Goal: Submit feedback/report problem

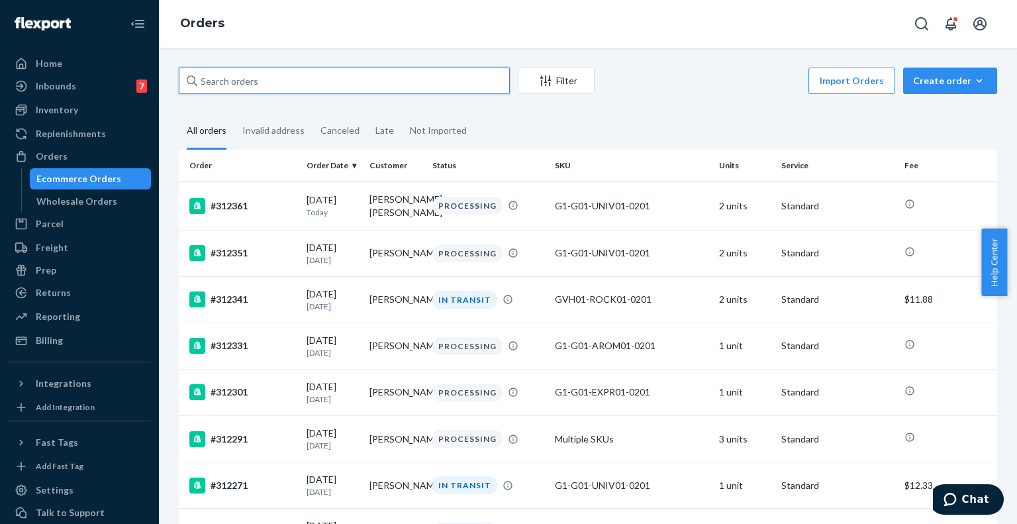
click at [266, 83] on input "text" at bounding box center [344, 81] width 331 height 26
paste input "310981"
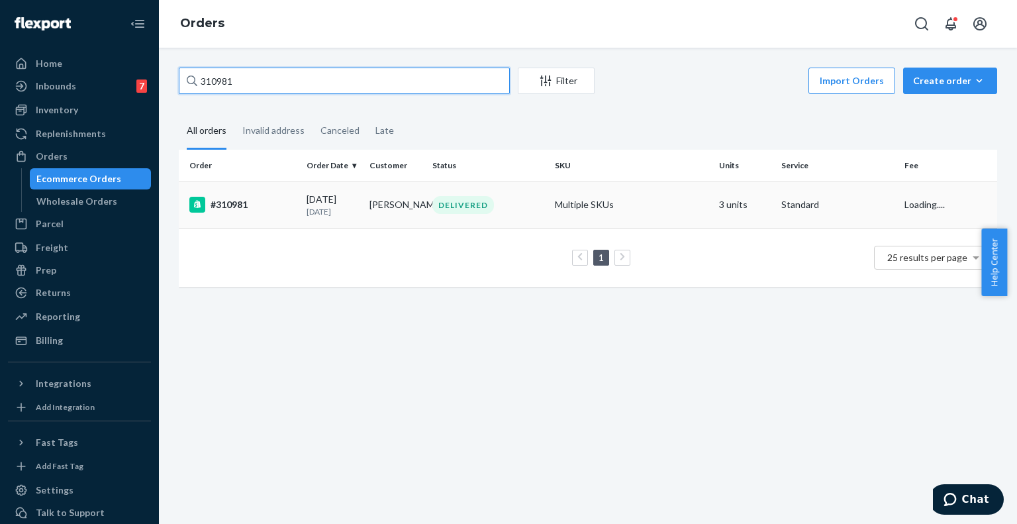
type input "310981"
click at [269, 196] on td "#310981" at bounding box center [240, 204] width 122 height 46
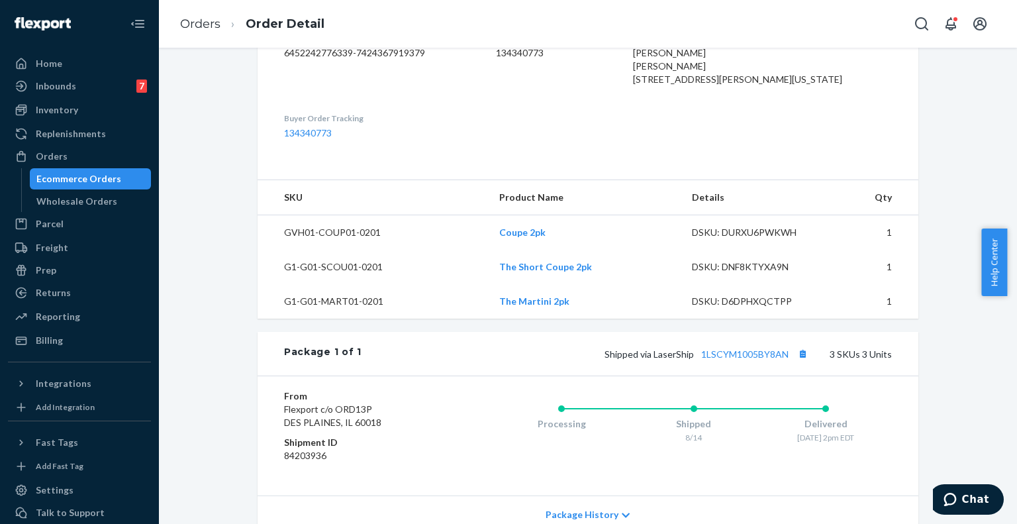
scroll to position [379, 0]
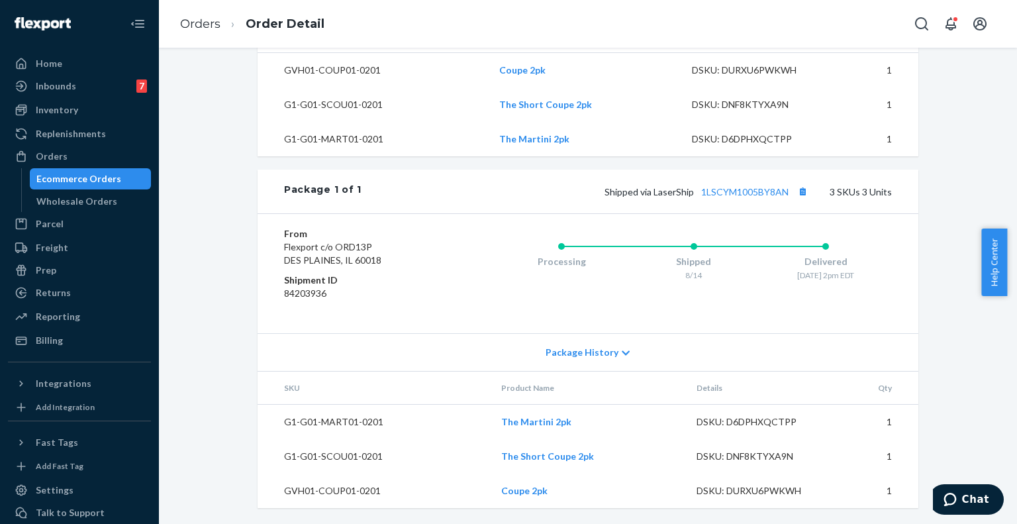
scroll to position [552, 0]
click at [781, 130] on td "DSKU: D6DPHXQCTPP" at bounding box center [754, 139] width 146 height 34
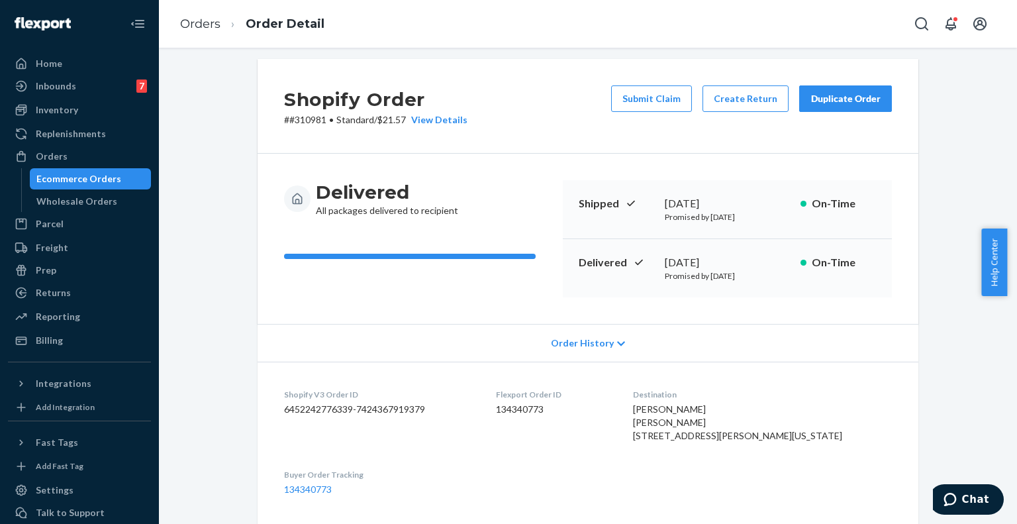
scroll to position [8, 0]
click at [775, 62] on div "Shopify Order # #310981 • Standard / $21.57 View Details Submit Claim Create Re…" at bounding box center [588, 107] width 661 height 95
click at [634, 95] on button "Submit Claim" at bounding box center [651, 99] width 81 height 26
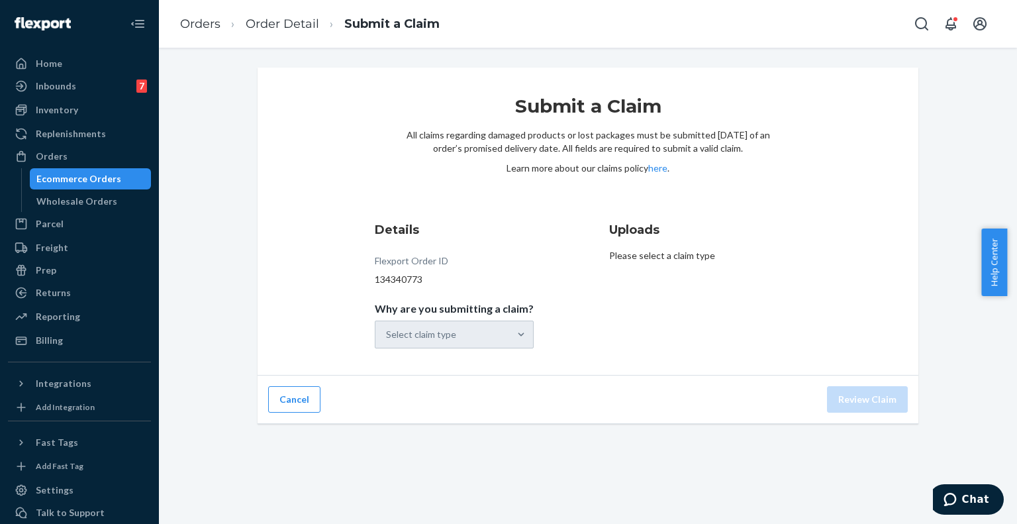
click at [457, 340] on div "Select claim type" at bounding box center [454, 334] width 159 height 28
click at [808, 285] on div "Submit a Claim All claims regarding damaged products or lost packages must be s…" at bounding box center [588, 222] width 661 height 308
click at [465, 347] on div "Select claim type" at bounding box center [442, 334] width 134 height 26
click at [387, 341] on input "Why are you submitting a claim? Select claim type" at bounding box center [386, 334] width 1 height 13
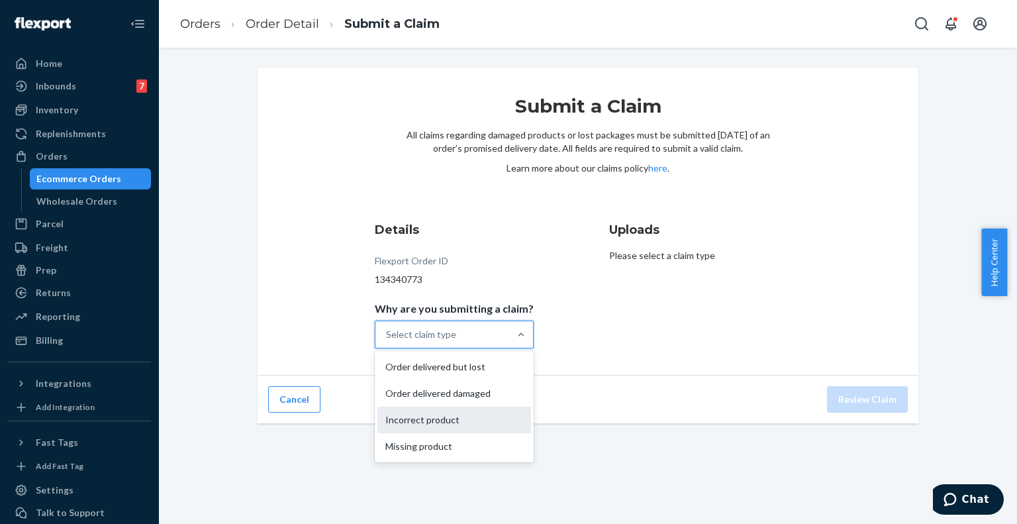
click at [475, 419] on div "Incorrect product" at bounding box center [454, 420] width 154 height 26
click at [387, 341] on input "Why are you submitting a claim? option Incorrect product focused, 3 of 4. 4 res…" at bounding box center [386, 334] width 1 height 13
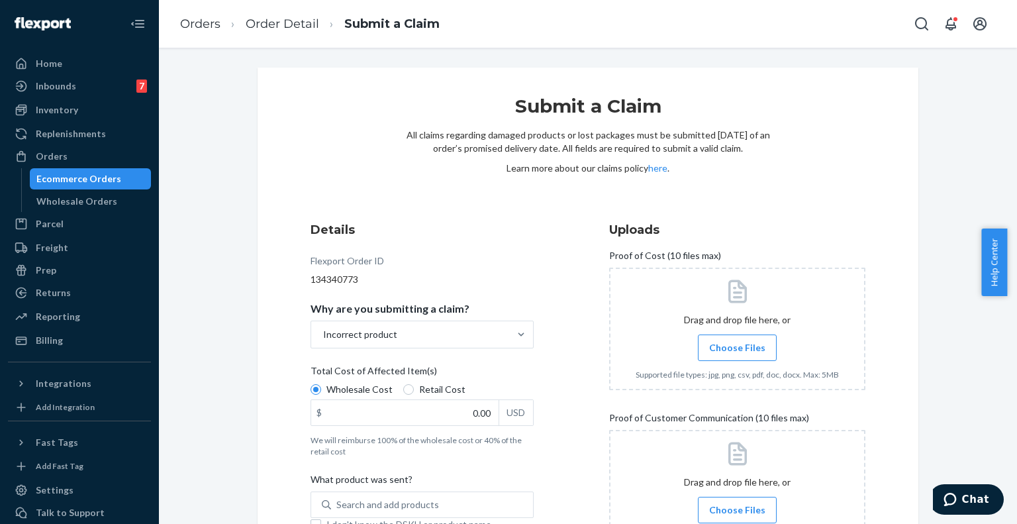
click at [430, 392] on span "Retail Cost" at bounding box center [442, 389] width 46 height 13
click at [414, 392] on input "Retail Cost" at bounding box center [408, 389] width 11 height 11
radio input "true"
radio input "false"
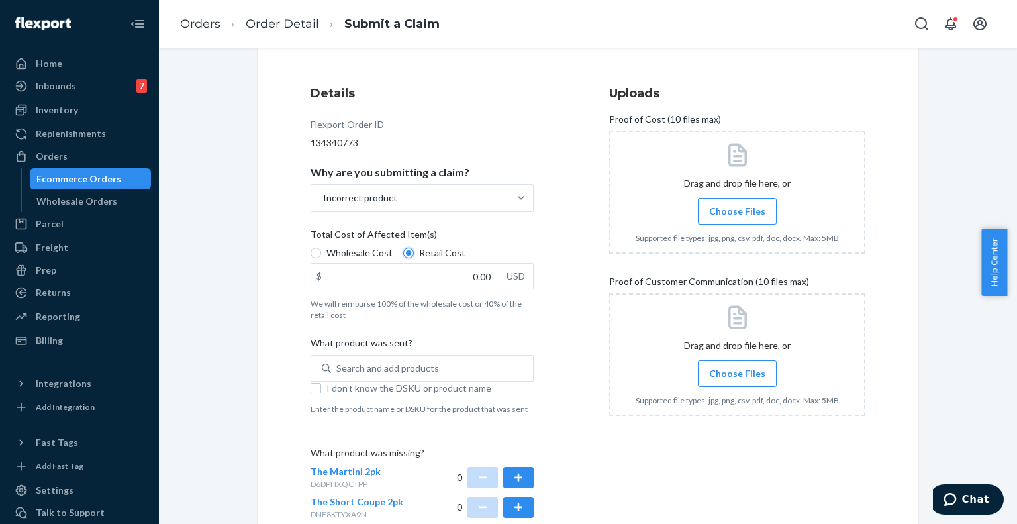
scroll to position [138, 0]
click at [477, 272] on input "0.00" at bounding box center [404, 274] width 187 height 25
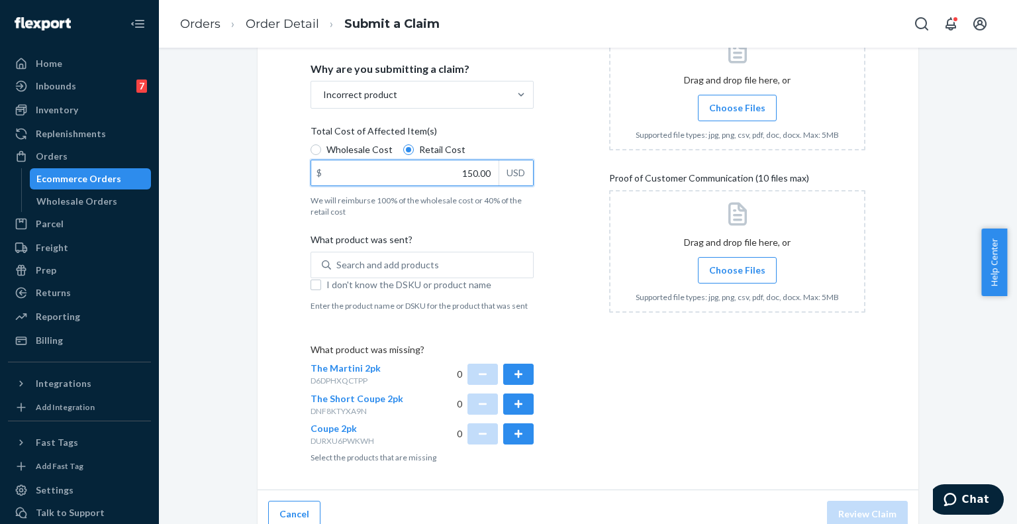
scroll to position [240, 0]
type input "150.00"
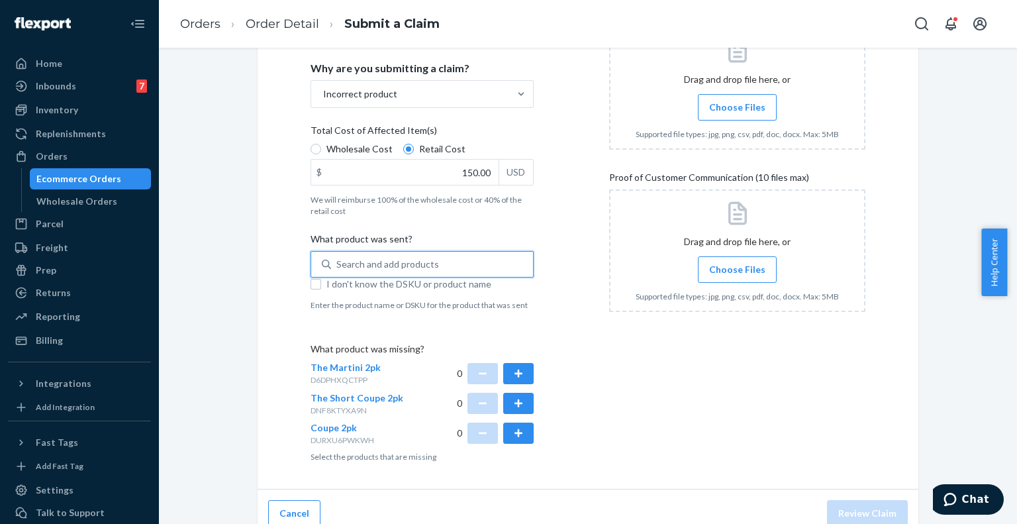
click at [426, 267] on div "Search and add products" at bounding box center [387, 264] width 103 height 13
click at [338, 267] on input "0 results available. Use Up and Down to choose options, press Enter to select t…" at bounding box center [336, 264] width 1 height 13
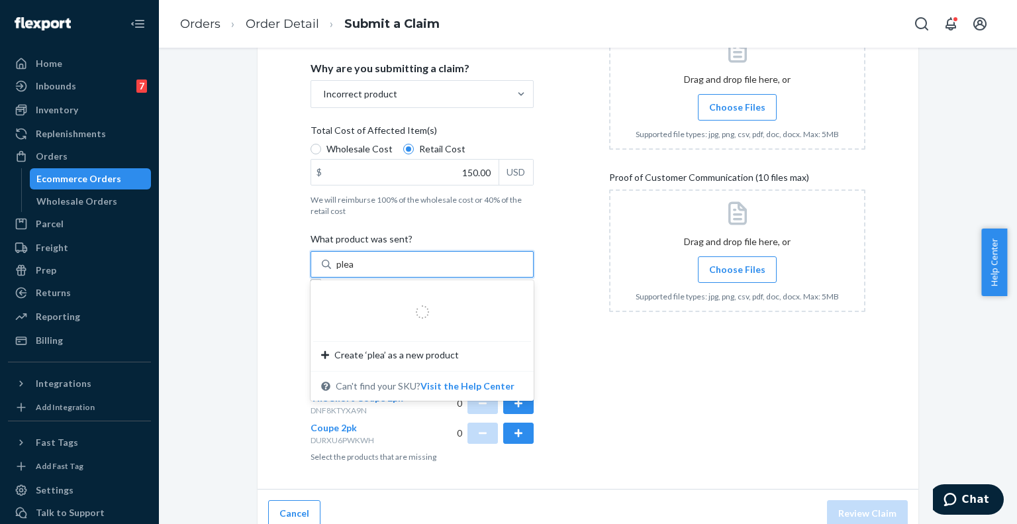
type input "pleat"
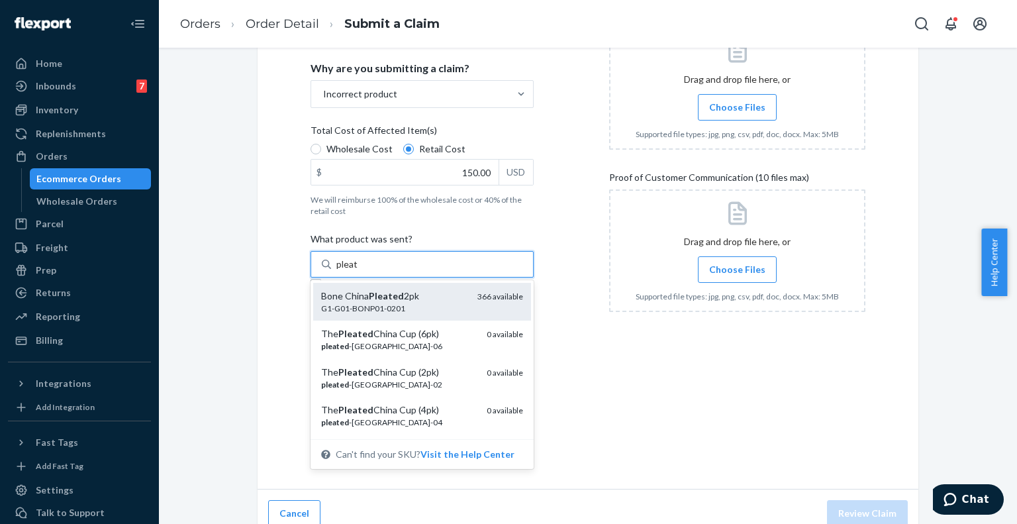
click at [413, 309] on div "G1-G01-BONP01-0201" at bounding box center [394, 308] width 146 height 11
click at [358, 271] on input "pleat" at bounding box center [347, 264] width 22 height 13
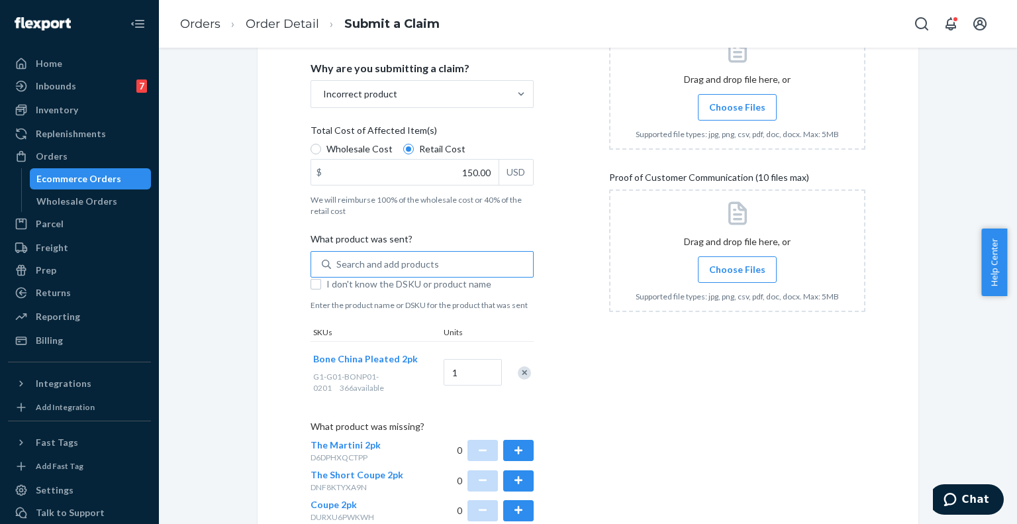
click at [775, 389] on div "Uploads Proof of Cost (10 files max) Drag and drop file here, or Choose Files S…" at bounding box center [737, 260] width 256 height 569
click at [360, 258] on div "Search and add products" at bounding box center [387, 264] width 103 height 13
click at [338, 258] on input "0 results available. Use Up and Down to choose options, press Enter to select t…" at bounding box center [336, 264] width 1 height 13
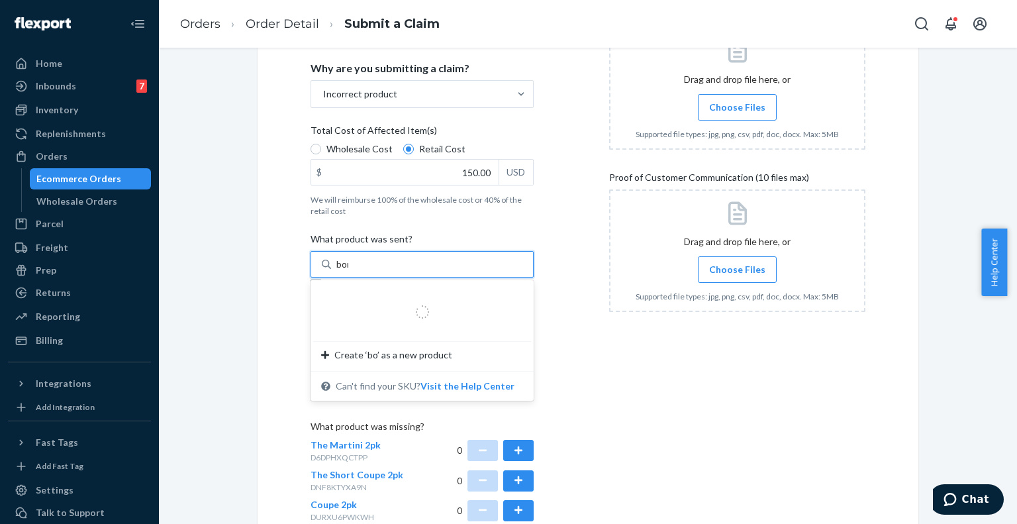
type input "bone"
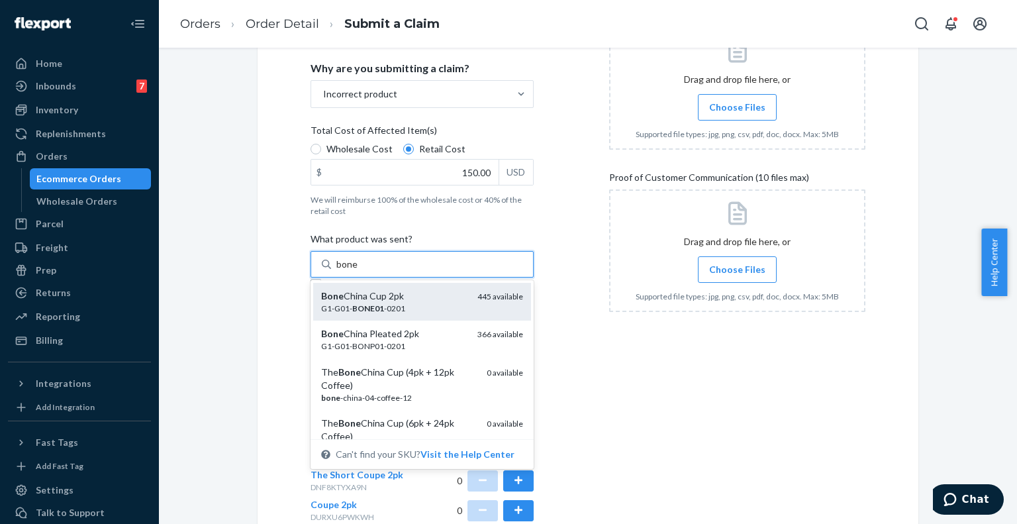
click at [388, 312] on div "G1-G01- BONE01 -0201" at bounding box center [394, 308] width 146 height 11
click at [358, 271] on input "bone" at bounding box center [347, 264] width 22 height 13
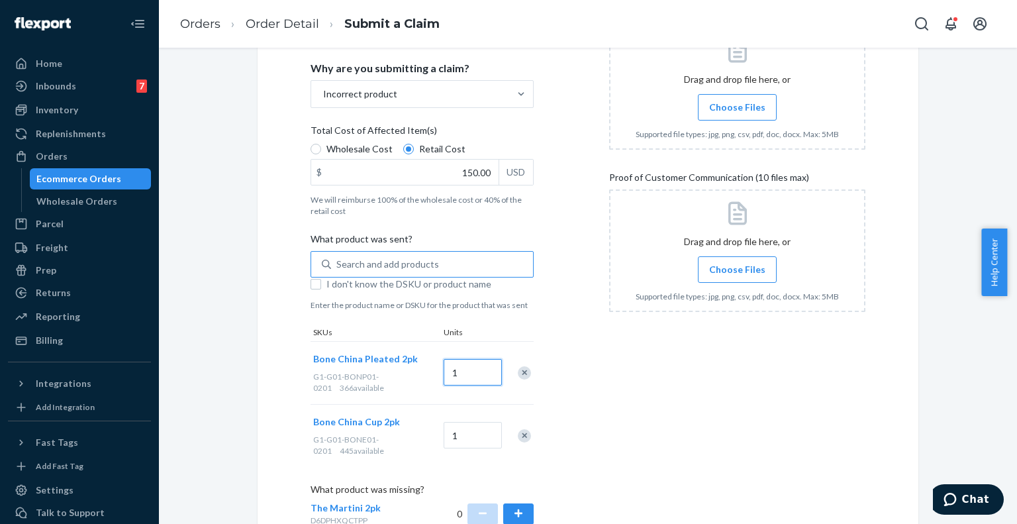
click at [473, 379] on input "1" at bounding box center [473, 372] width 58 height 26
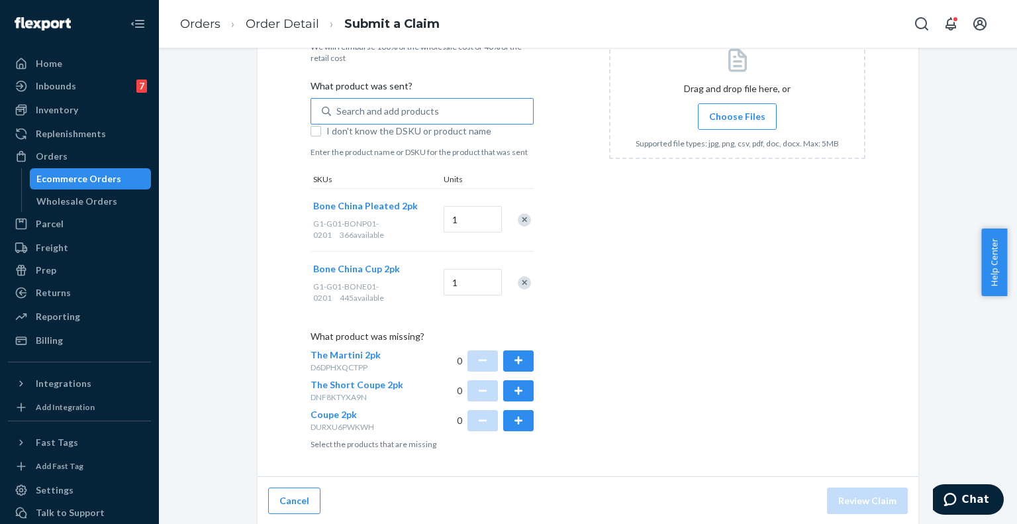
click at [812, 273] on div "Uploads Proof of Cost (10 files max) Drag and drop file here, or Choose Files S…" at bounding box center [737, 139] width 256 height 632
click at [87, 180] on div "Ecommerce Orders" at bounding box center [78, 178] width 85 height 13
